Goal: Task Accomplishment & Management: Manage account settings

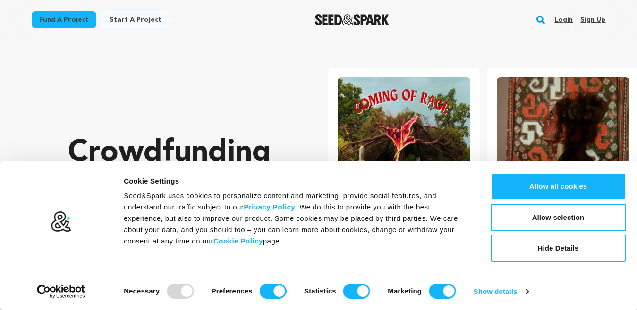
click at [248, 18] on div "Fund a project Start a project Search Login Sign up Start a project Fund a proj…" at bounding box center [311, 20] width 589 height 25
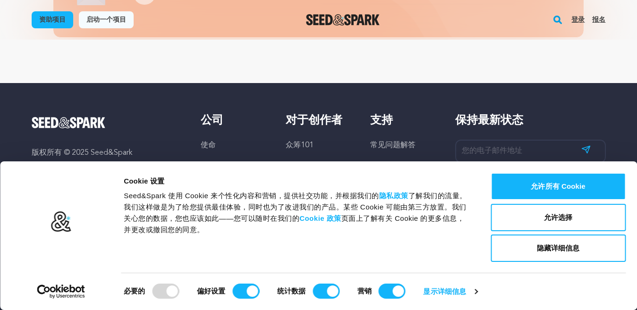
scroll to position [0, 167]
click at [299, 144] on font "众筹101" at bounding box center [300, 146] width 28 height 8
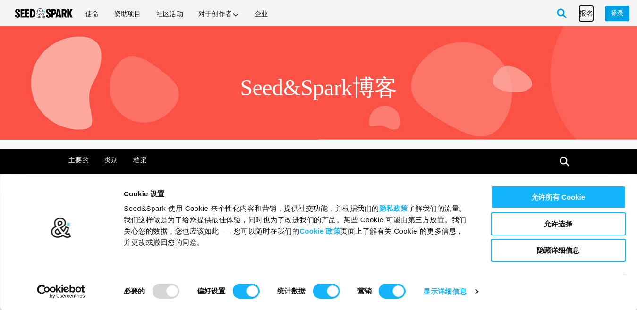
click at [584, 13] on font "报名" at bounding box center [586, 13] width 14 height 7
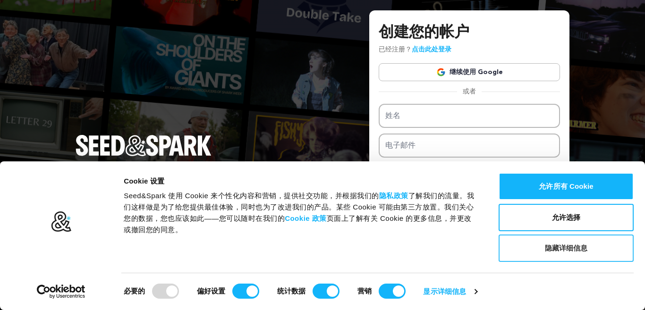
click at [554, 247] on font "隐藏详细信息" at bounding box center [566, 248] width 43 height 8
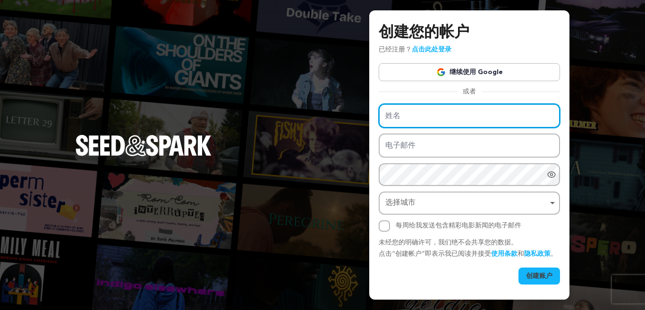
click at [447, 107] on input "姓名" at bounding box center [469, 116] width 181 height 24
type input "jesondoti"
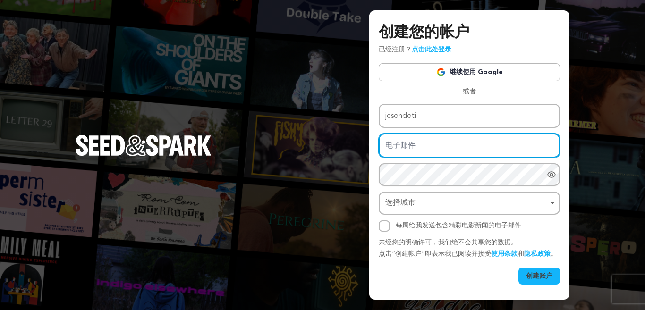
click at [431, 140] on input "电子邮件" at bounding box center [469, 146] width 181 height 24
type input "jesondoti@gmail.com"
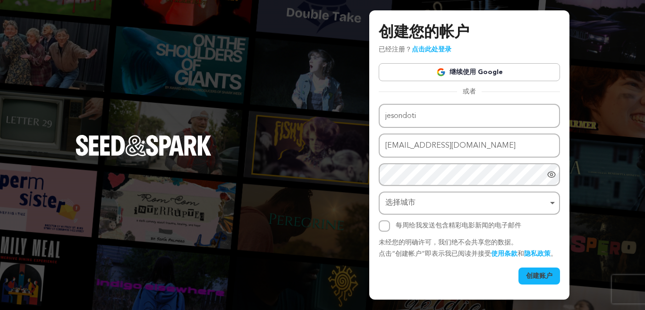
click at [581, 93] on div "创建您的帐户 已经注册？ 点击此处登录 继续使用 Google 或者 eyJpdiI6IktjSGlFWDF4YkRIT29qZmhuMnhNUHc9PSIs…" at bounding box center [322, 155] width 645 height 310
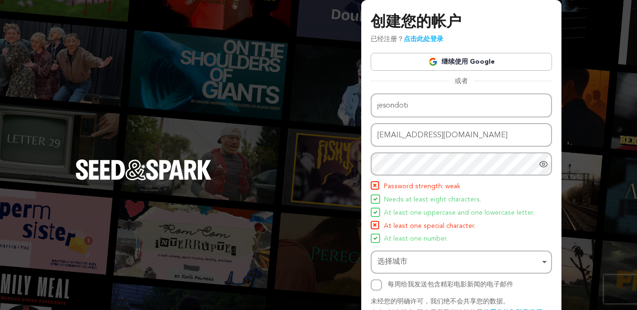
click at [402, 197] on span "Needs at least eight characters." at bounding box center [432, 199] width 97 height 11
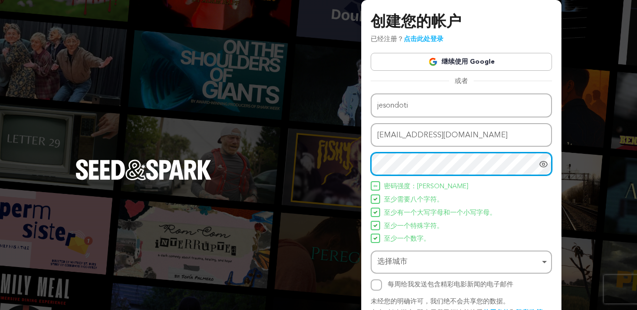
click at [430, 253] on div "选择城市 Remove item" at bounding box center [461, 261] width 172 height 17
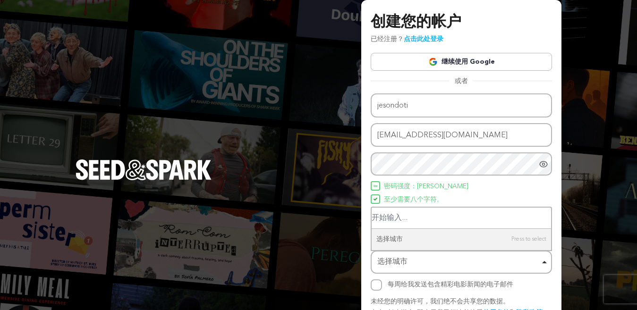
click at [430, 219] on input "选择城市" at bounding box center [460, 218] width 179 height 21
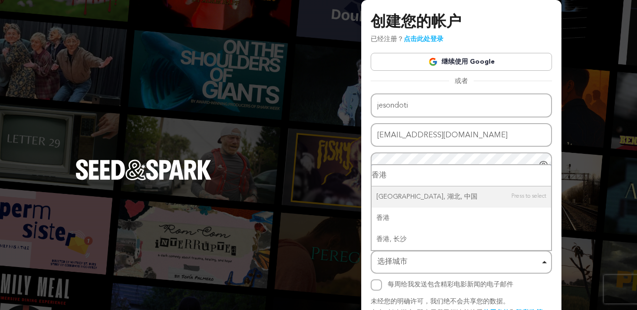
type input "香港"
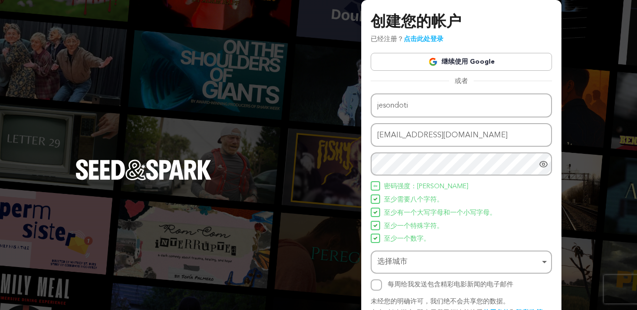
click at [429, 263] on div "选择城市 Remove item" at bounding box center [458, 262] width 162 height 14
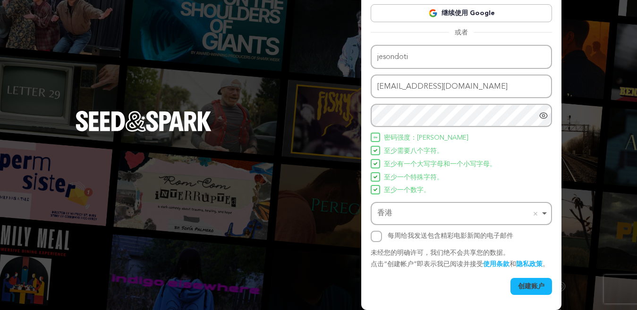
scroll to position [59, 0]
click at [530, 287] on font "创建账户" at bounding box center [531, 286] width 26 height 7
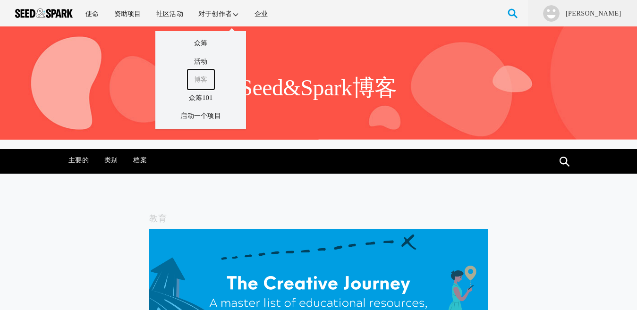
click at [204, 79] on font "博客" at bounding box center [201, 79] width 14 height 7
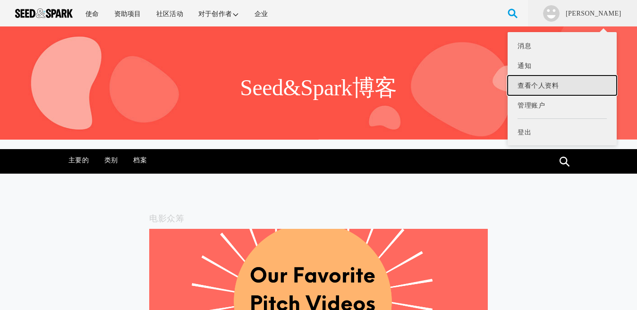
click at [557, 83] on font "查看个人资料" at bounding box center [537, 85] width 41 height 7
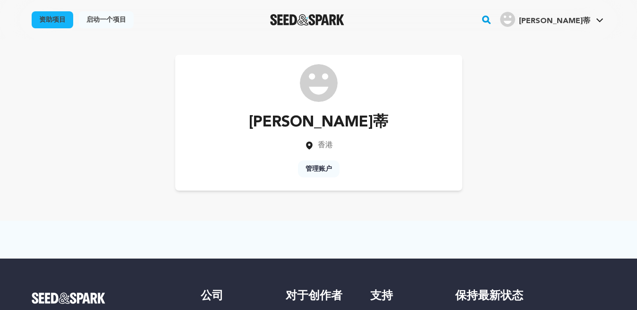
click at [323, 171] on font "管理账户" at bounding box center [318, 169] width 26 height 7
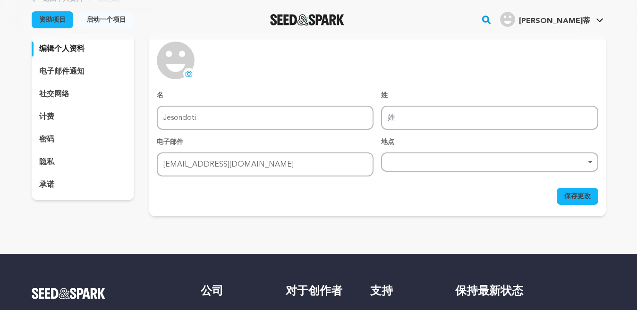
scroll to position [94, 0]
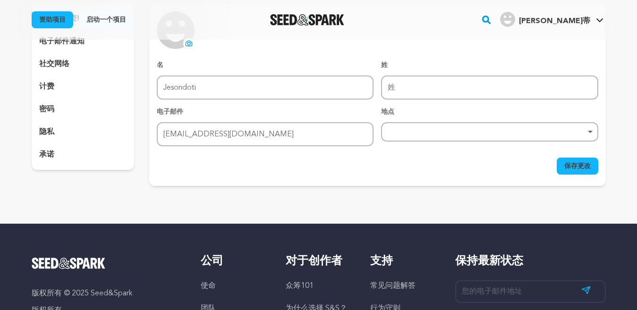
click at [437, 124] on div "删除项目" at bounding box center [489, 131] width 217 height 19
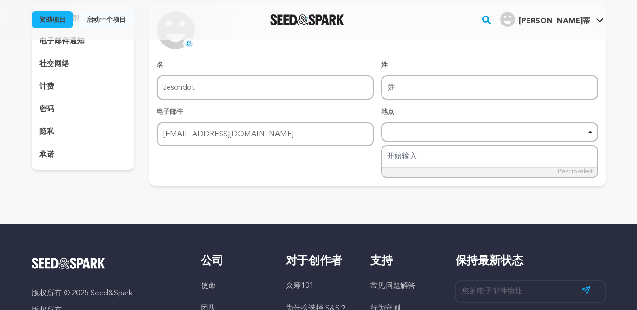
click at [323, 195] on div "返回个人资料 管理账户 编辑个人资料 电子邮件通知 社交网络 计费 密码 隐私 承诺" at bounding box center [319, 76] width 604 height 263
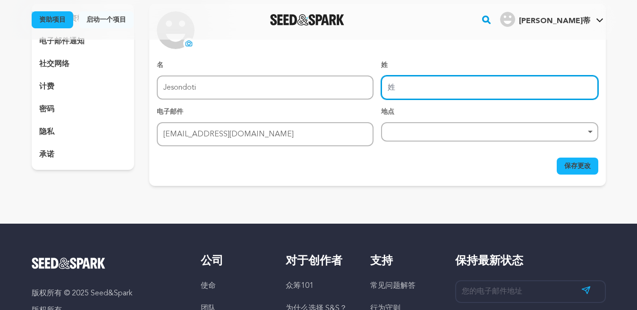
click at [415, 87] on input "姓" at bounding box center [489, 88] width 217 height 24
click at [564, 89] on input "姓" at bounding box center [489, 88] width 217 height 24
paste input "https://www.ezetool.com/"
type input "https://www.ezetool.com/"
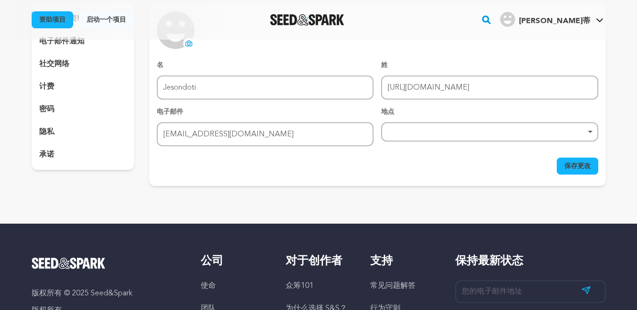
click at [572, 166] on font "保存更改" at bounding box center [577, 166] width 26 height 7
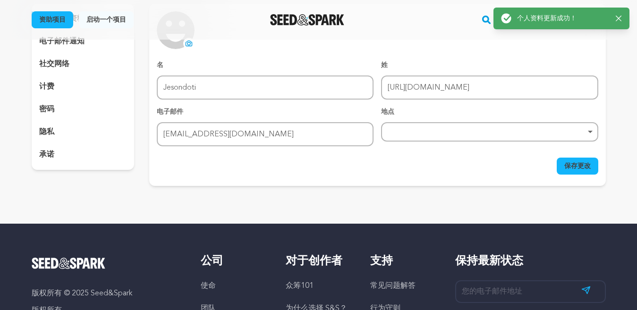
drag, startPoint x: 304, startPoint y: 148, endPoint x: 300, endPoint y: 153, distance: 7.4
click at [304, 150] on form "名 名 Jesondoti 姓 姓 https://www.ezetool.com/ 电子邮件 电子邮件 jesondoti@gmail.com 地点 删除项…" at bounding box center [377, 117] width 441 height 114
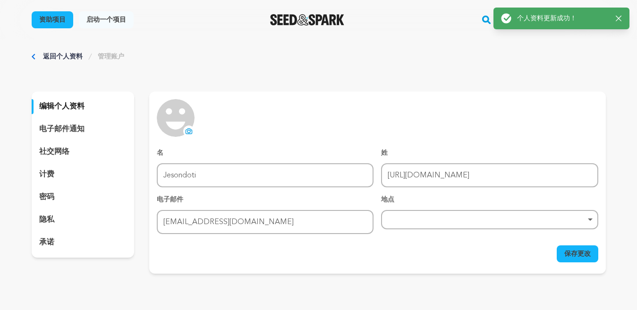
scroll to position [0, 0]
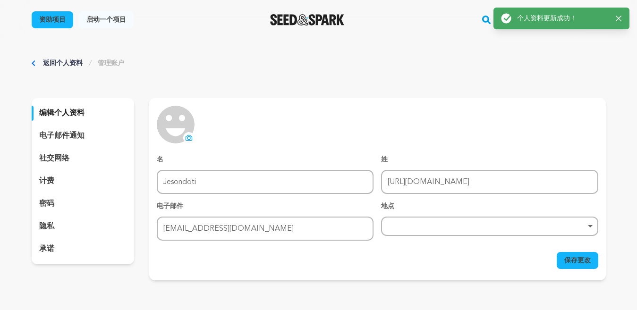
click at [339, 74] on div "返回个人资料 管理账户 编辑个人资料 电子邮件通知 社交网络 计费 密码 隐私 承诺" at bounding box center [319, 171] width 604 height 263
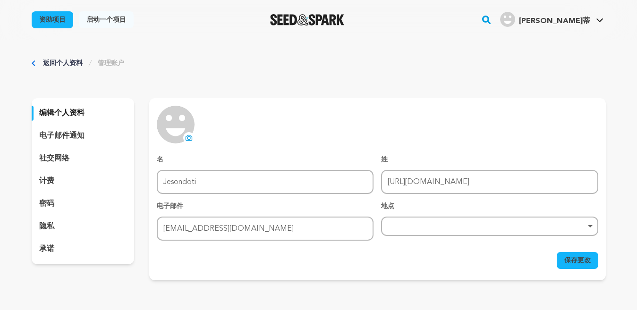
click at [36, 65] on div "返回个人资料 管理账户" at bounding box center [319, 63] width 574 height 9
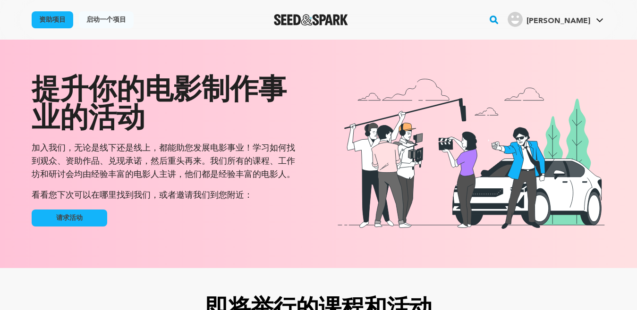
click at [94, 18] on font "启动一个项目" at bounding box center [106, 20] width 40 height 7
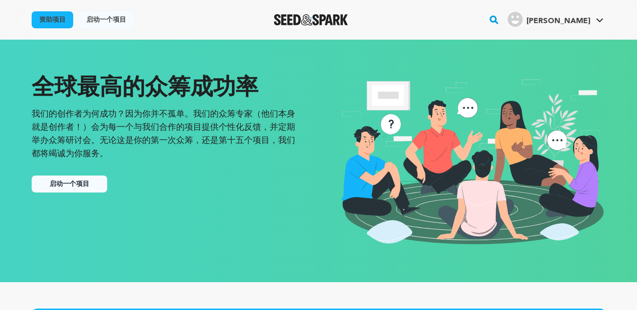
click at [75, 183] on font "启动一个项目" at bounding box center [70, 184] width 40 height 7
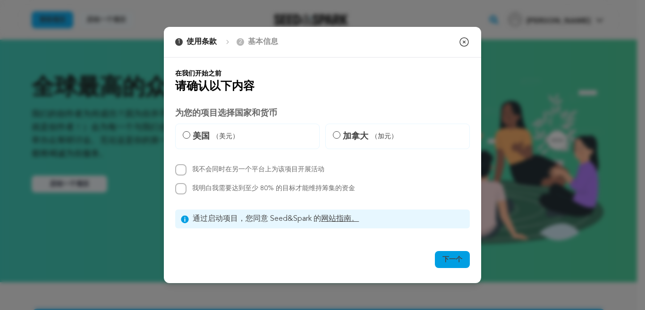
drag, startPoint x: 364, startPoint y: 43, endPoint x: 330, endPoint y: 43, distance: 33.5
click at [330, 43] on div "1 使用条款 2 基本信息 您已开始您的项目！ 关闭模式" at bounding box center [322, 42] width 317 height 31
click at [463, 40] on icon "button" at bounding box center [463, 41] width 11 height 11
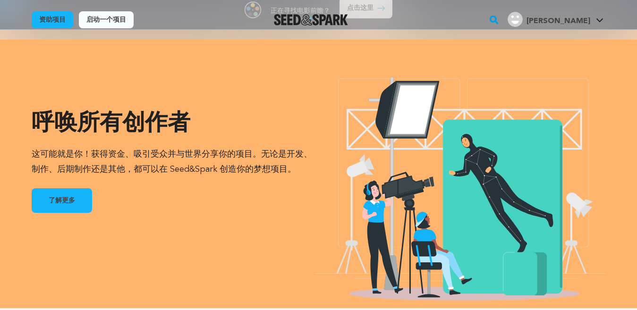
click at [69, 206] on link "了解更多" at bounding box center [62, 200] width 60 height 25
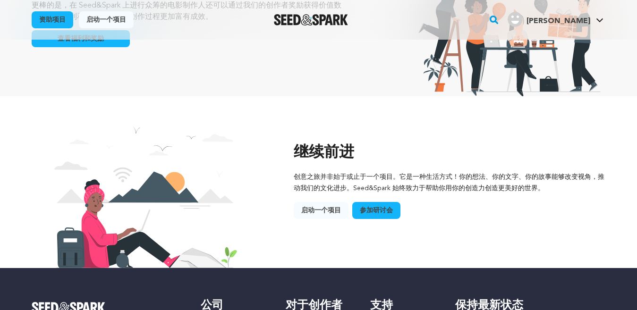
scroll to position [1348, 0]
